Goal: Find specific page/section: Find specific page/section

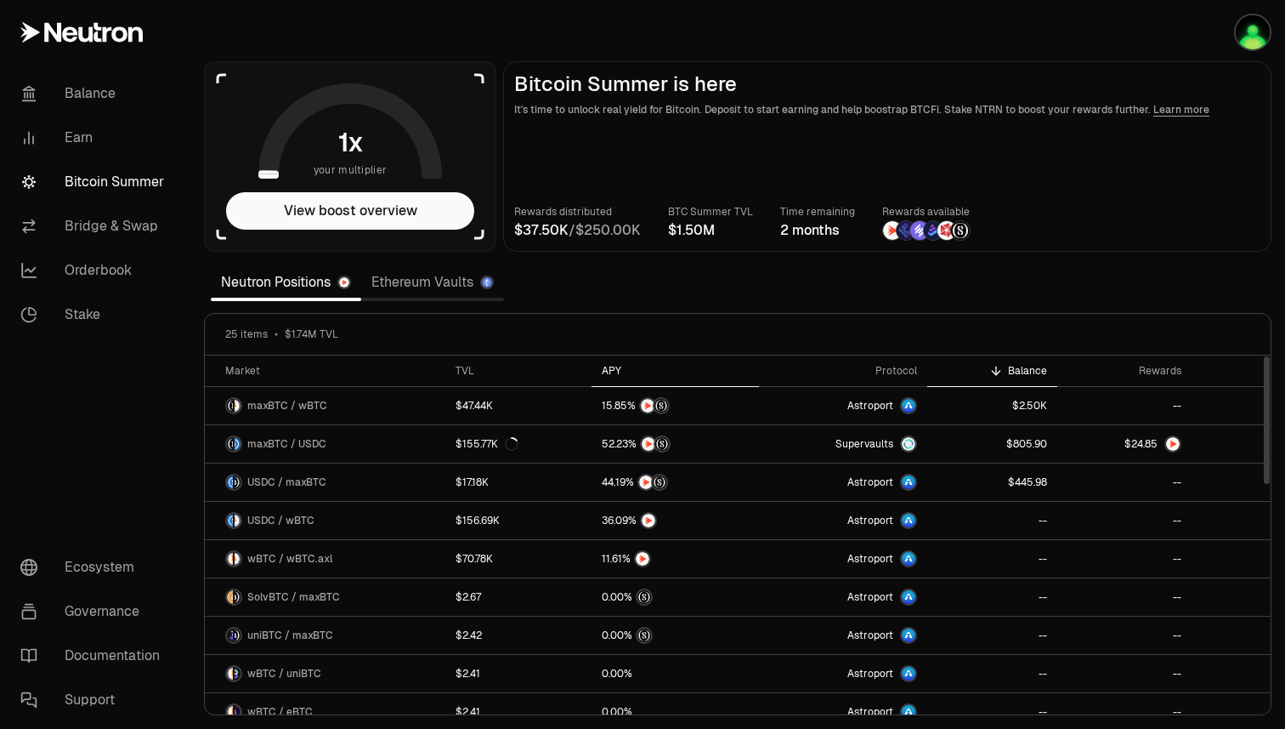
click at [607, 368] on div "APY" at bounding box center [675, 371] width 147 height 14
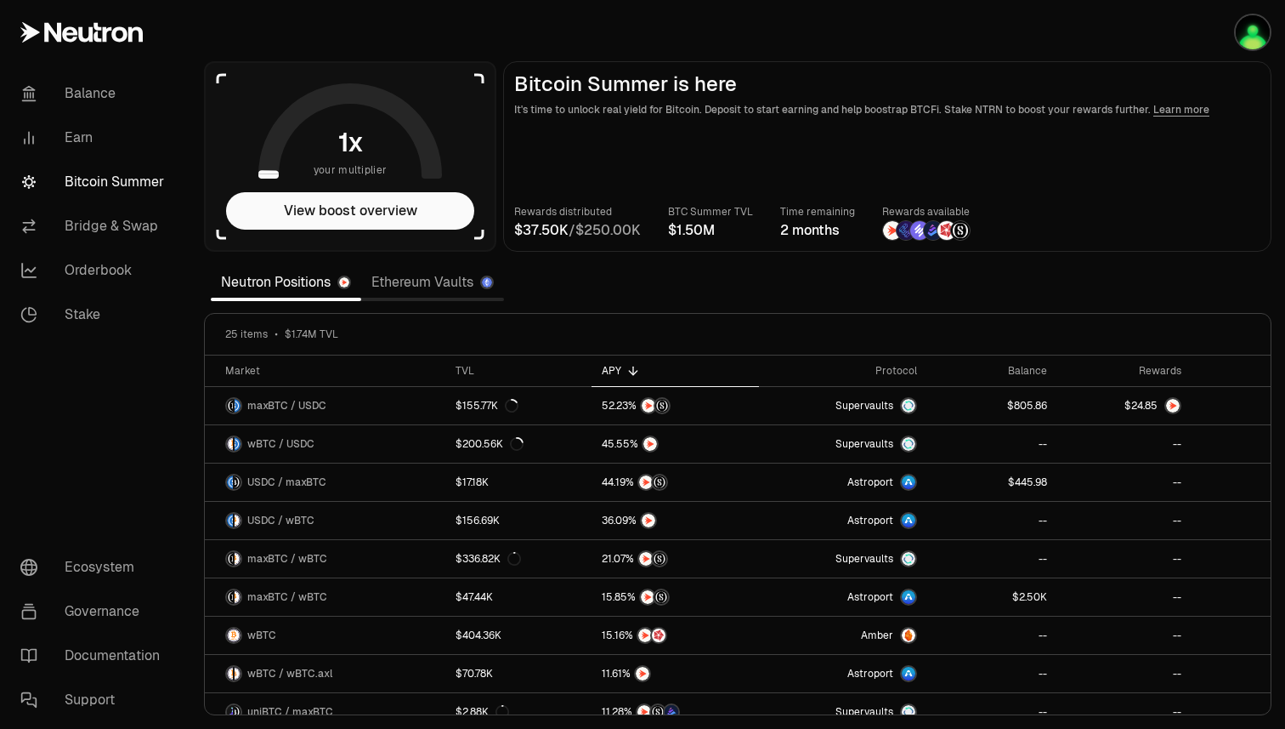
click at [409, 275] on link "Ethereum Vaults" at bounding box center [432, 282] width 143 height 34
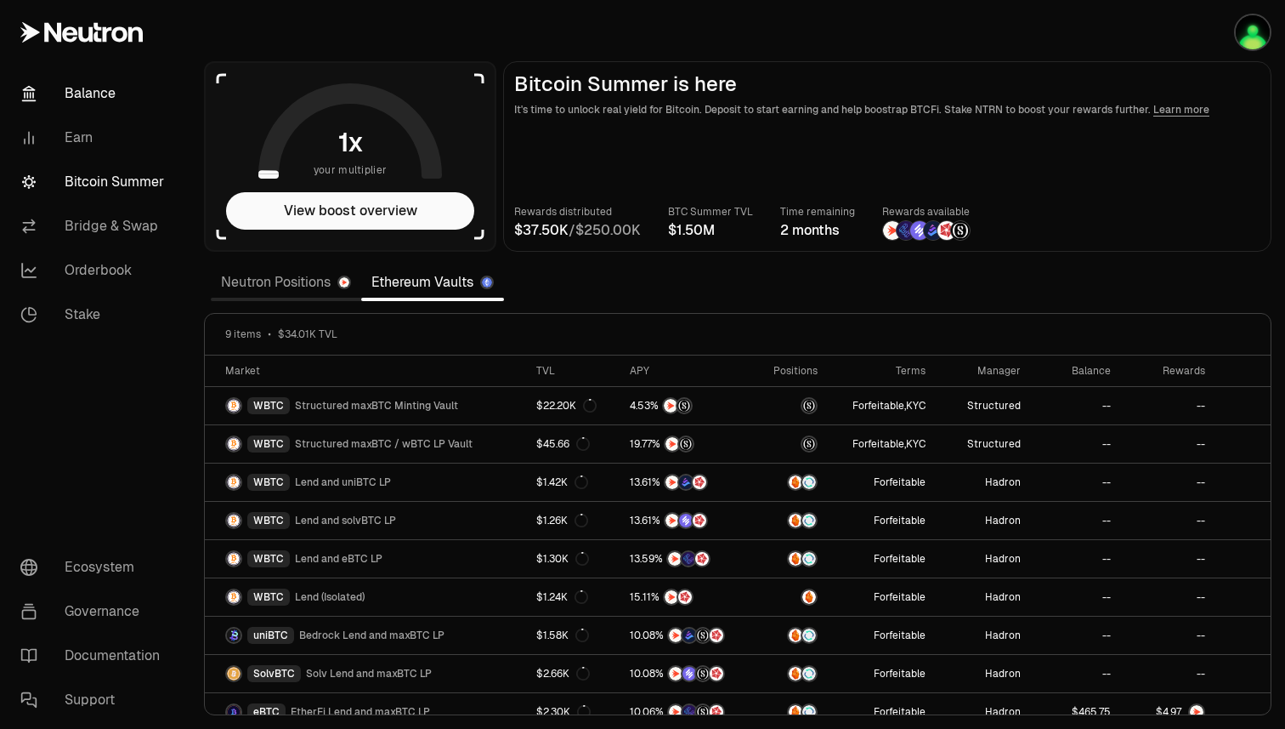
click at [92, 86] on link "Balance" at bounding box center [95, 93] width 177 height 44
